Goal: Task Accomplishment & Management: Use online tool/utility

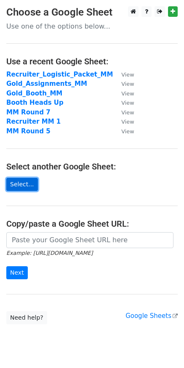
click at [19, 187] on link "Select..." at bounding box center [22, 184] width 32 height 13
click at [25, 183] on link "Select..." at bounding box center [22, 184] width 32 height 13
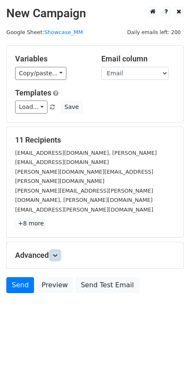
click at [60, 251] on link at bounding box center [55, 255] width 9 height 9
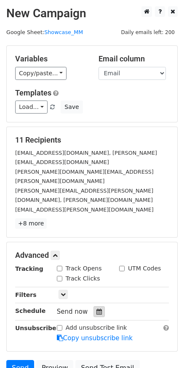
click at [96, 309] on icon at bounding box center [98, 312] width 5 height 6
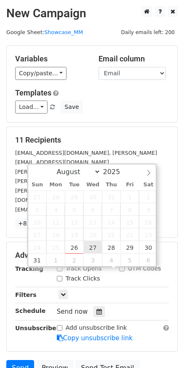
type input "2025-08-27 12:00"
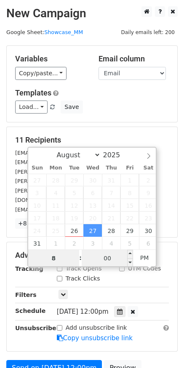
type input "8"
type input "2025-08-27 20:00"
type input "08"
click at [112, 260] on input "00" at bounding box center [107, 258] width 51 height 17
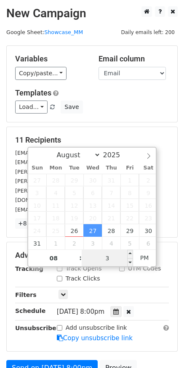
type input "30"
type input "2025-08-27 08:30"
click at [145, 257] on span "AM" at bounding box center [144, 258] width 23 height 17
type input "30"
click at [162, 313] on form "Variables Copy/paste... {{Email}} {{Name}} {{Company}} Email column Email Name …" at bounding box center [91, 222] width 171 height 355
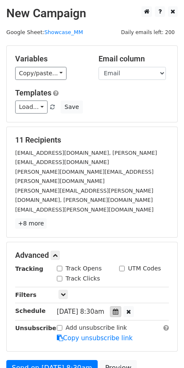
click at [121, 307] on div at bounding box center [115, 312] width 11 height 11
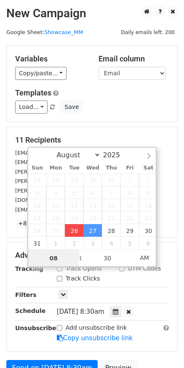
type input "[DATE] 08:30"
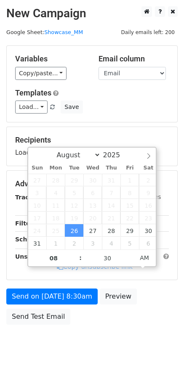
click at [160, 272] on div "Add unsubscribe link Copy unsubscribe link" at bounding box center [113, 261] width 125 height 19
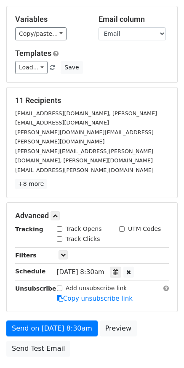
scroll to position [40, 0]
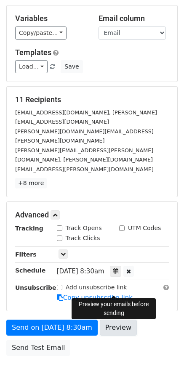
click at [126, 320] on link "Preview" at bounding box center [118, 328] width 37 height 16
click at [125, 320] on link "Preview" at bounding box center [118, 328] width 37 height 16
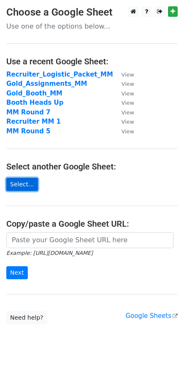
click at [27, 186] on link "Select..." at bounding box center [22, 184] width 32 height 13
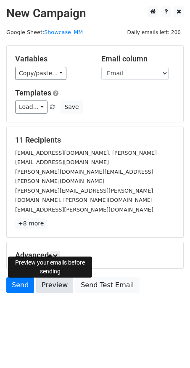
click at [52, 278] on link "Preview" at bounding box center [54, 286] width 37 height 16
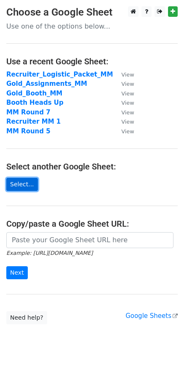
click at [24, 181] on link "Select..." at bounding box center [22, 184] width 32 height 13
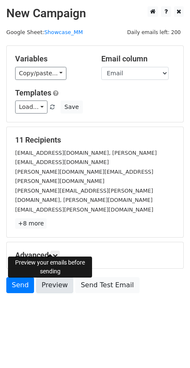
click at [56, 278] on link "Preview" at bounding box center [54, 286] width 37 height 16
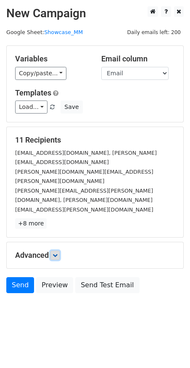
click at [57, 253] on icon at bounding box center [55, 255] width 5 height 5
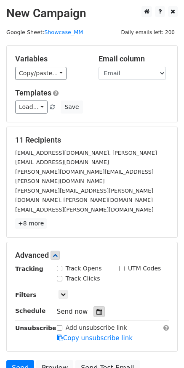
click at [96, 309] on icon at bounding box center [98, 312] width 5 height 6
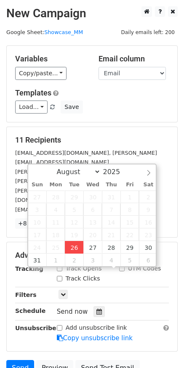
type input "[DATE] 12:00"
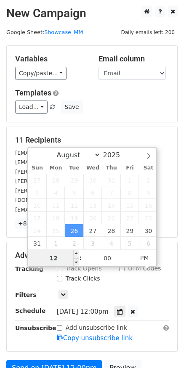
click at [66, 258] on input "12" at bounding box center [53, 258] width 51 height 17
type input "1"
type input "8"
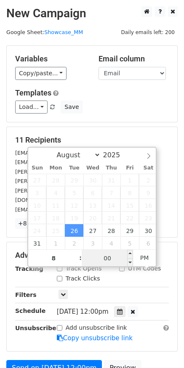
type input "[DATE] 20:00"
type input "08"
click at [111, 261] on input "00" at bounding box center [107, 258] width 51 height 17
type input "30"
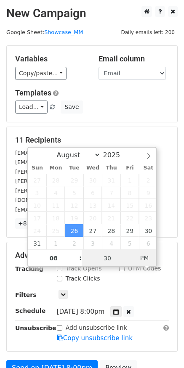
type input "[DATE] 08:30"
click at [145, 260] on span "PM" at bounding box center [144, 258] width 23 height 17
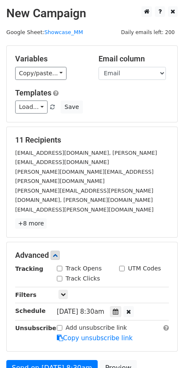
click at [163, 314] on form "Variables Copy/paste... {{Email}} {{Name}} {{Company}} Email column Email Name …" at bounding box center [91, 222] width 171 height 355
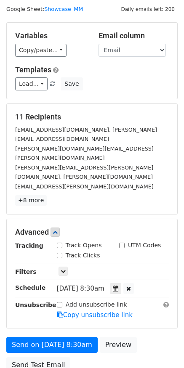
scroll to position [29, 0]
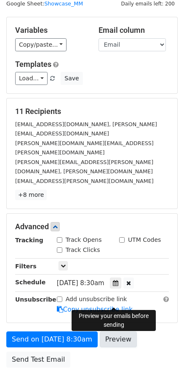
click at [120, 332] on link "Preview" at bounding box center [118, 340] width 37 height 16
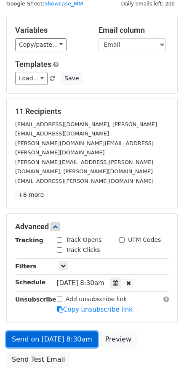
click at [65, 332] on link "Send on [DATE] 8:30am" at bounding box center [51, 340] width 91 height 16
